Goal: Find specific page/section: Find specific page/section

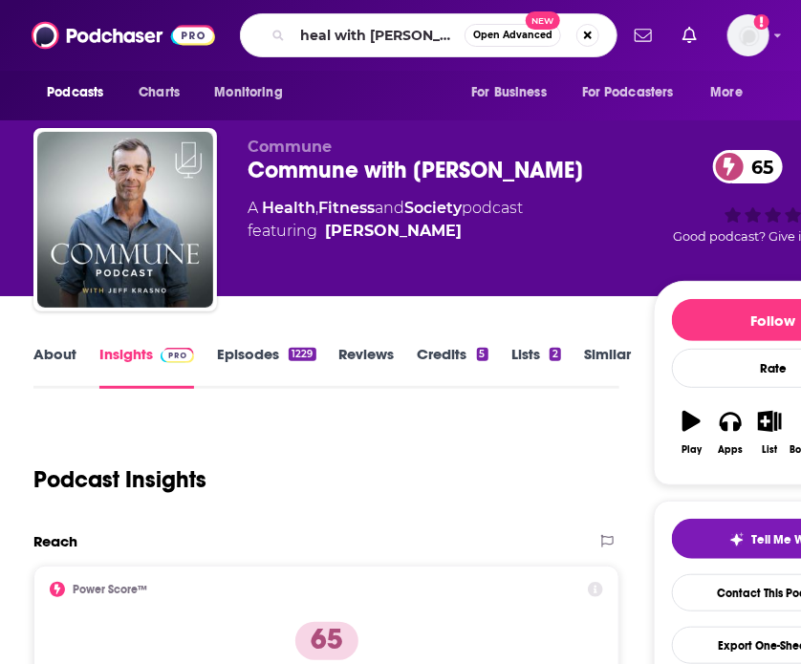
type input "heal with [PERSON_NAME]"
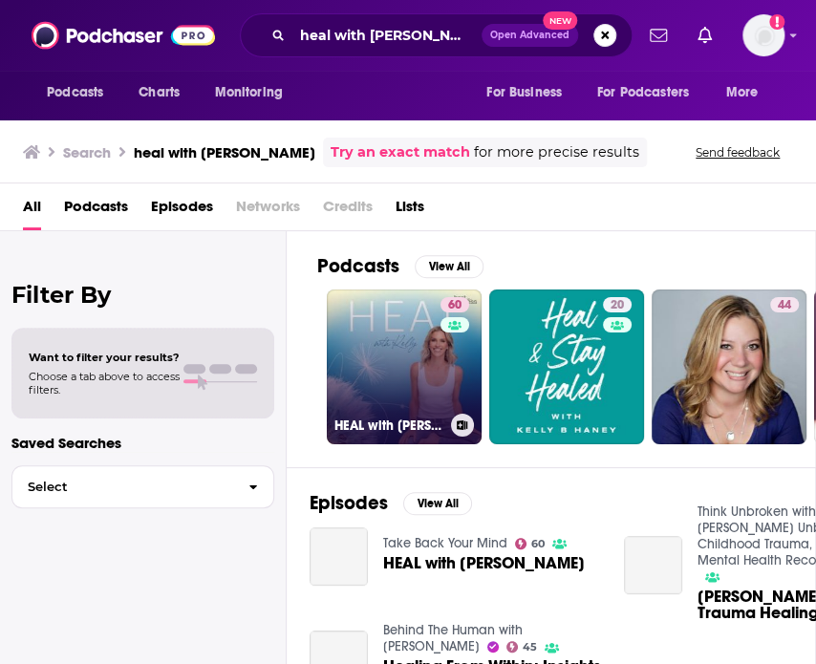
click at [383, 398] on link "60 HEAL with [PERSON_NAME]" at bounding box center [404, 367] width 155 height 155
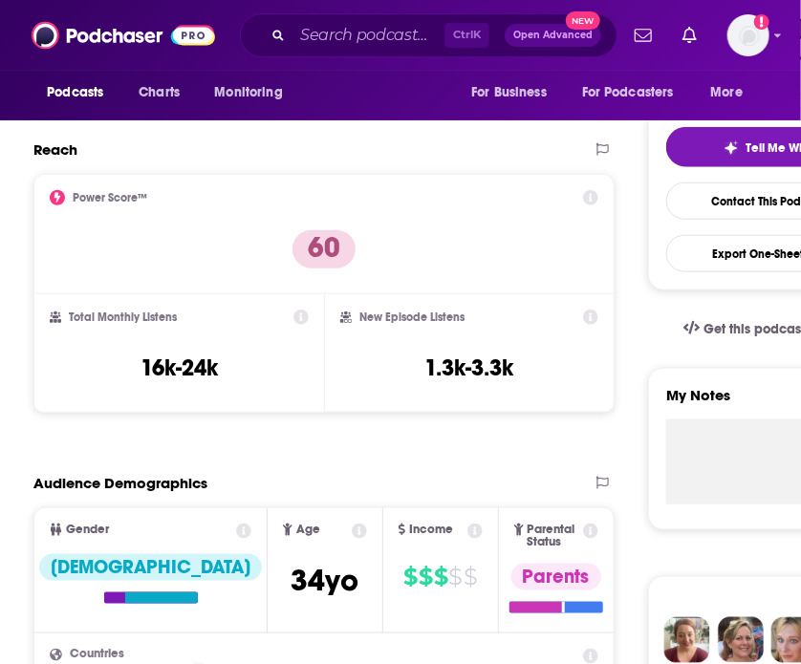
scroll to position [434, 0]
